Goal: Use online tool/utility: Utilize a website feature to perform a specific function

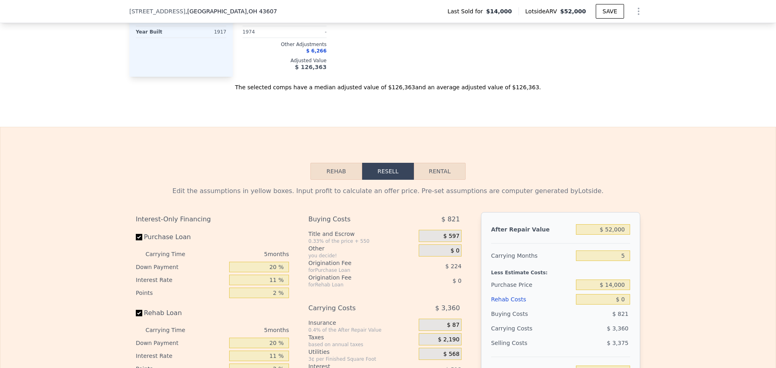
scroll to position [1008, 0]
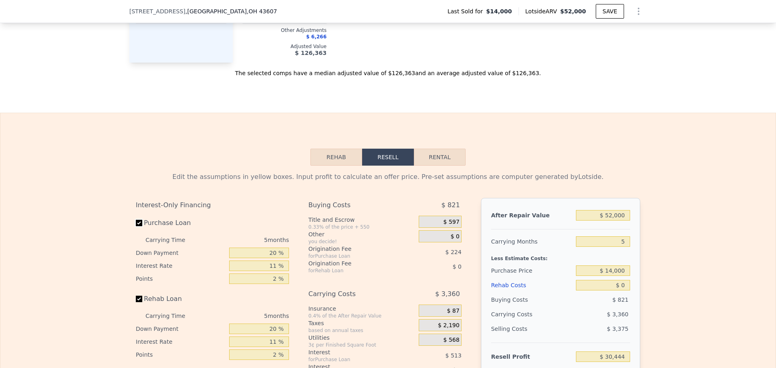
click at [136, 226] on input "Purchase Loan" at bounding box center [139, 223] width 6 height 6
checkbox input "false"
type input "$ 31,183"
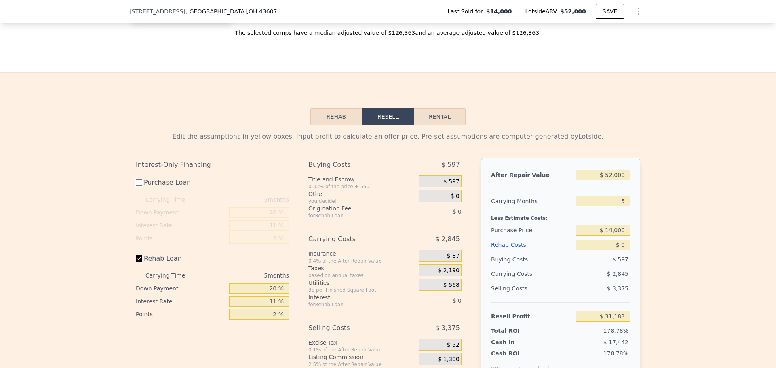
scroll to position [1088, 0]
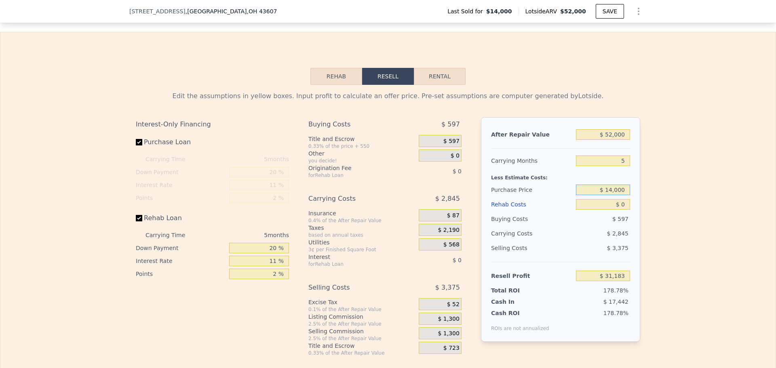
checkbox input "true"
type input "$ 30,444"
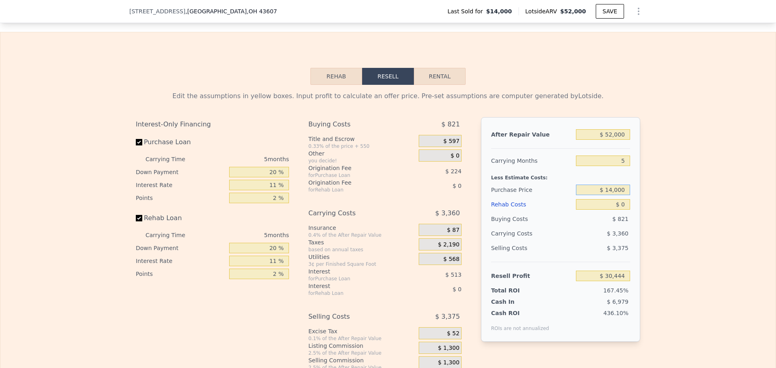
click at [612, 195] on input "$ 14,000" at bounding box center [603, 190] width 54 height 11
type input "$ 9,000"
click at [680, 198] on div "Edit the assumptions in yellow boxes. Input profit to calculate an offer price.…" at bounding box center [387, 235] width 775 height 301
click at [622, 210] on input "$ 0" at bounding box center [603, 204] width 54 height 11
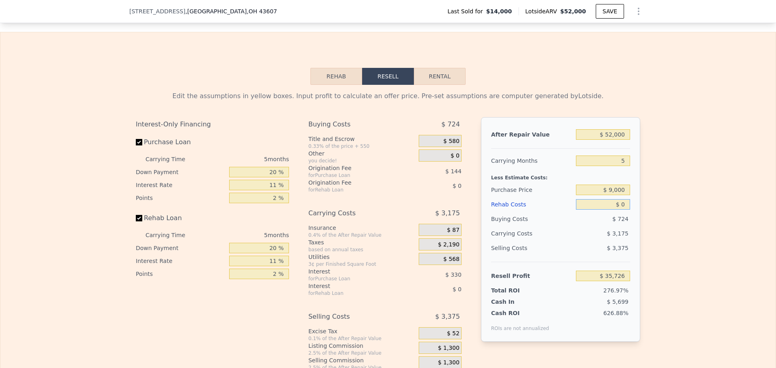
click at [622, 210] on input "$ 0" at bounding box center [603, 204] width 54 height 11
type input "$ 30,444"
click at [507, 210] on div "Rehab Costs" at bounding box center [532, 204] width 82 height 15
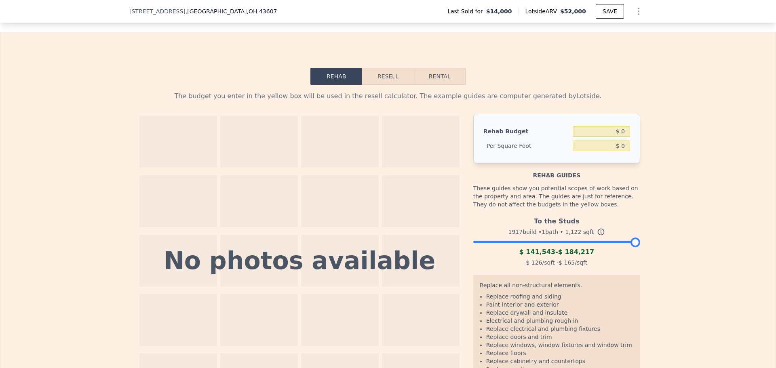
click at [635, 247] on div at bounding box center [636, 243] width 10 height 10
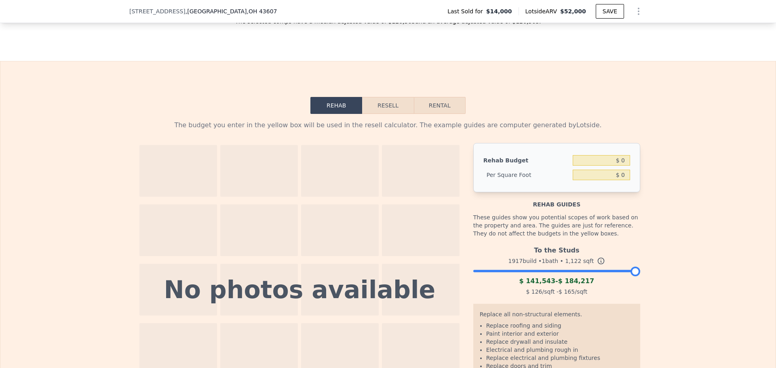
scroll to position [1048, 0]
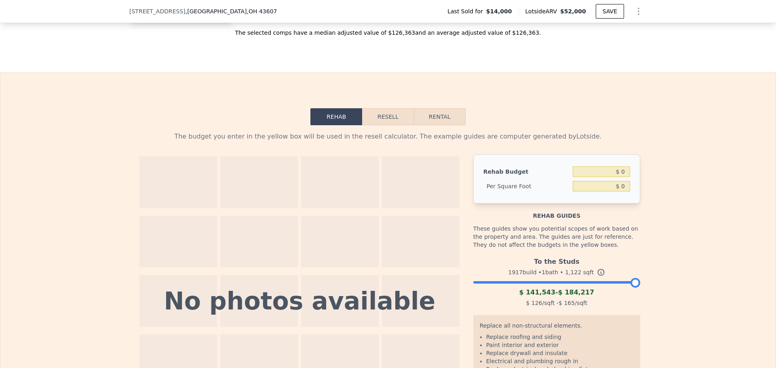
click at [386, 121] on button "Resell" at bounding box center [387, 116] width 51 height 17
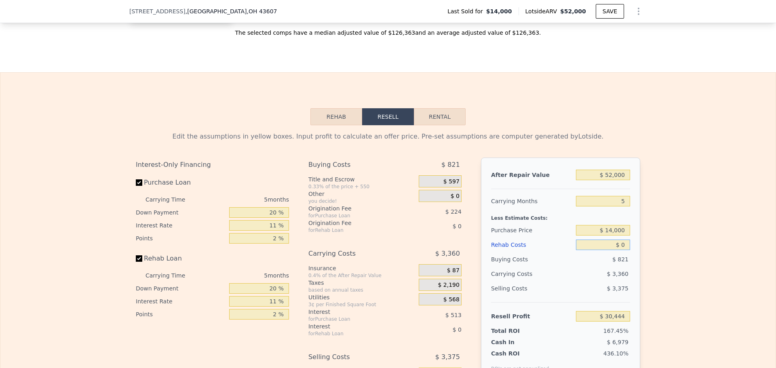
click at [618, 250] on input "$ 0" at bounding box center [603, 245] width 54 height 11
click at [620, 250] on input "$ 0" at bounding box center [603, 245] width 54 height 11
type input "$ 10"
type input "$ 30,434"
type input "$ 180"
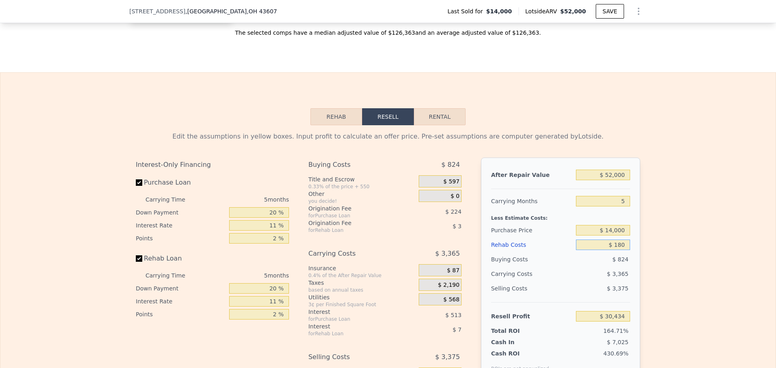
type input "$ 30,256"
type input "$ 1,870"
type input "$ 28,474"
type input "$ 18,700"
type input "$ 10,760"
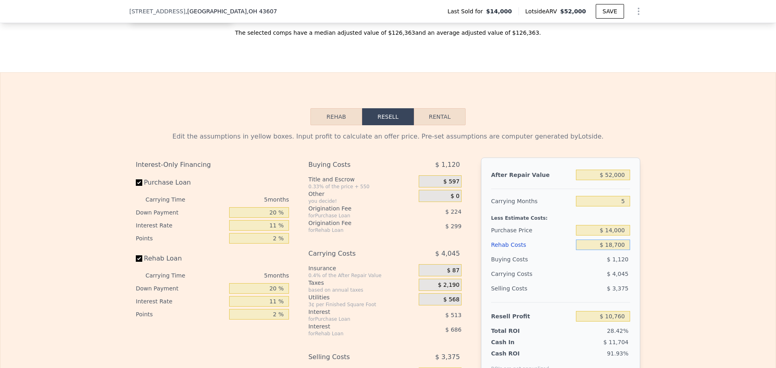
type input "$ 187,000"
type input "-$ 166,403"
type input "$ 1,870,000"
type input "-$ 1,938,041"
type input "$ 187,000"
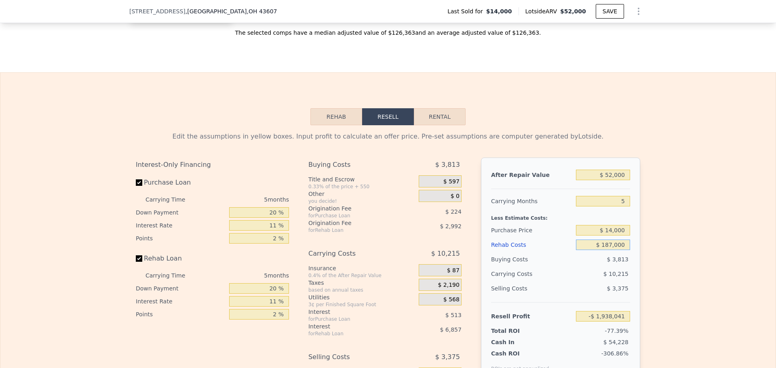
type input "-$ 166,403"
type input "$ 187,000"
click at [657, 235] on div "Edit the assumptions in yellow boxes. Input profit to calculate an offer price.…" at bounding box center [387, 275] width 775 height 301
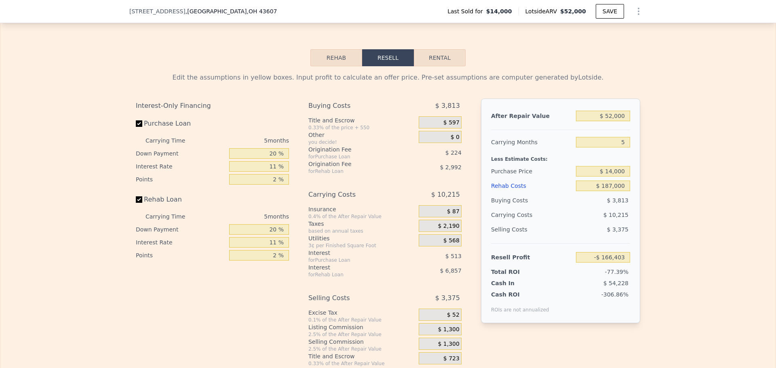
scroll to position [1129, 0]
